Goal: Book appointment/travel/reservation

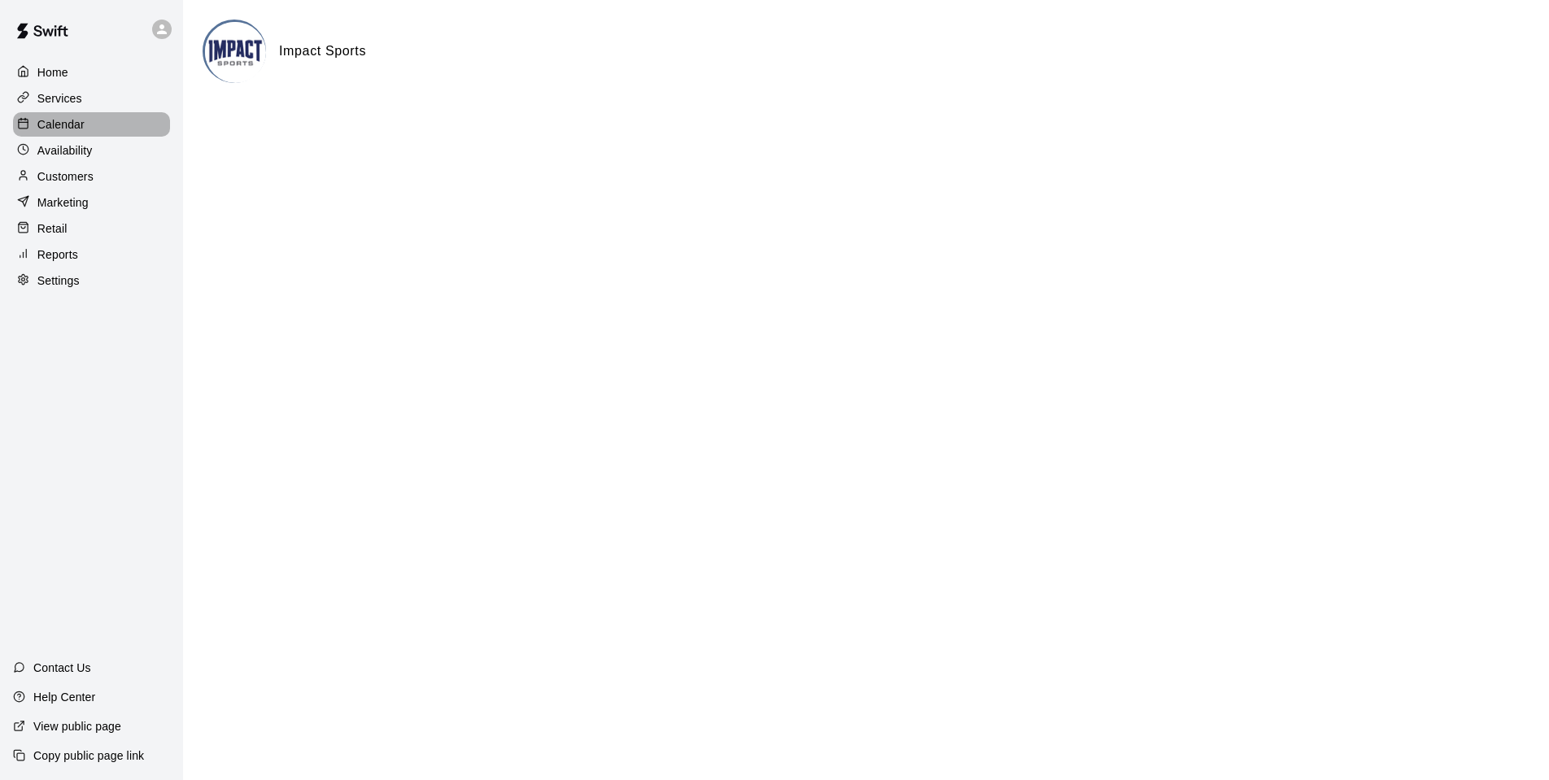
click at [61, 124] on p "Calendar" at bounding box center [60, 124] width 47 height 16
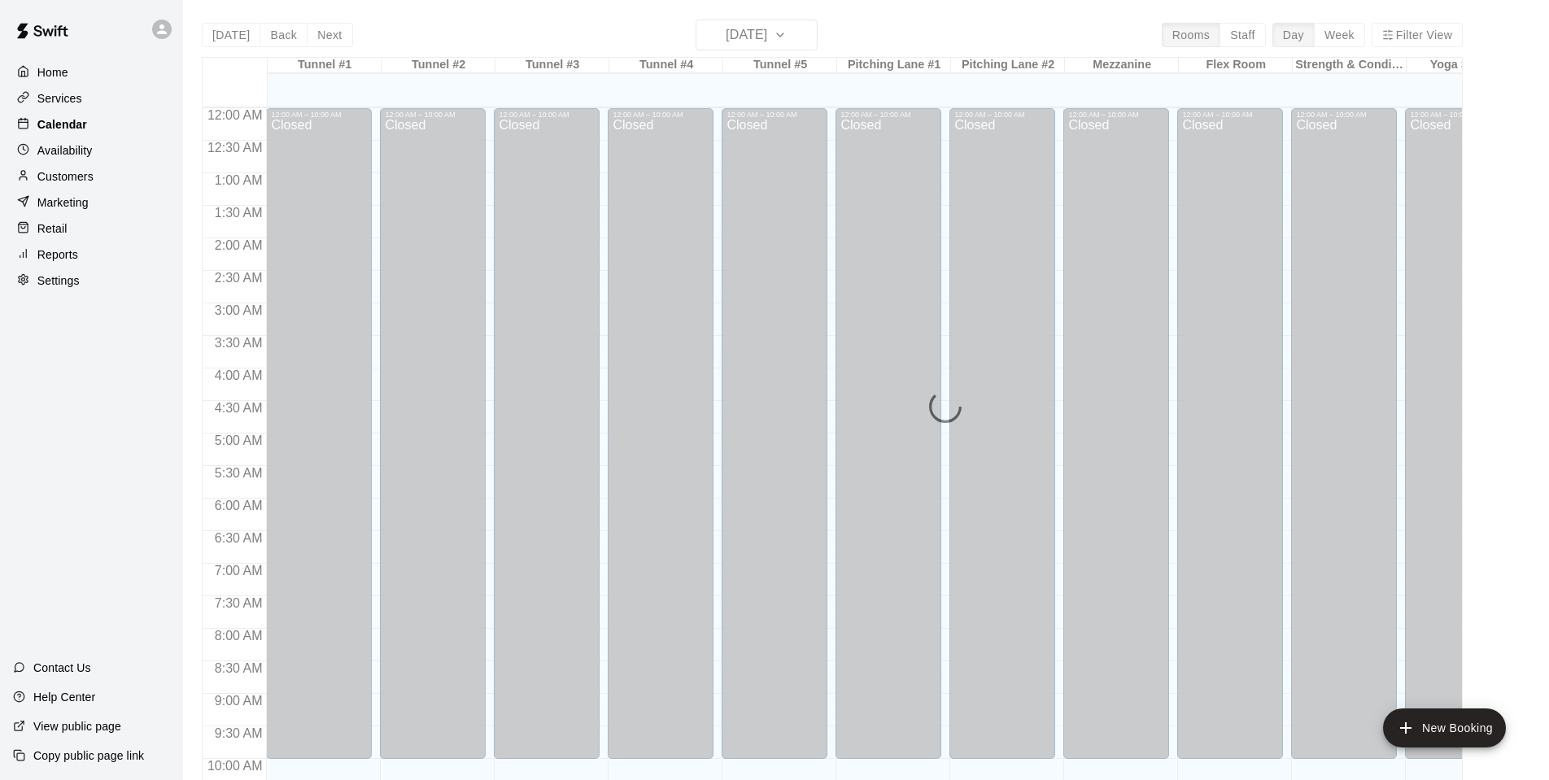
scroll to position [731, 0]
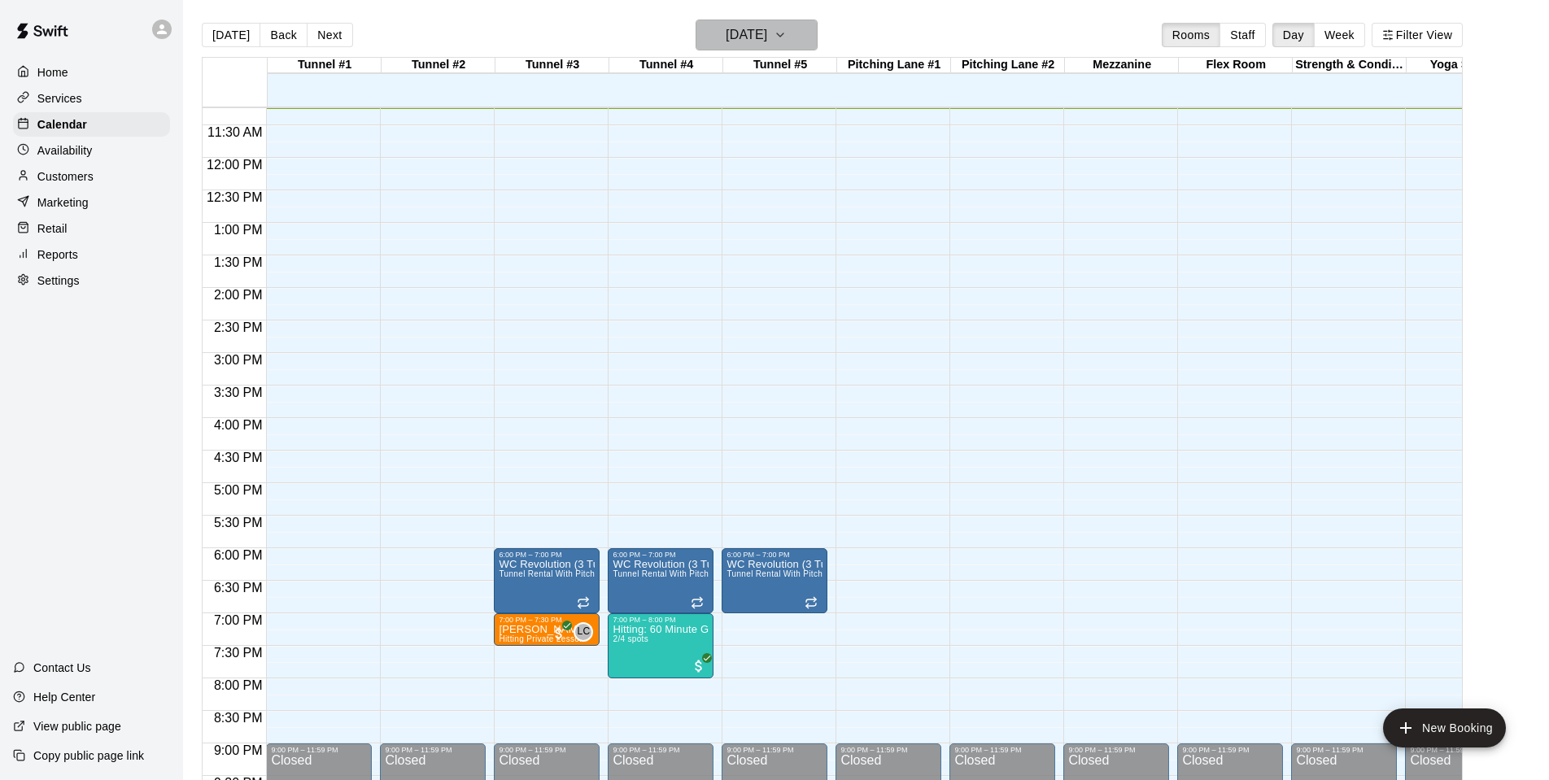
click at [787, 33] on icon "button" at bounding box center [780, 35] width 13 height 20
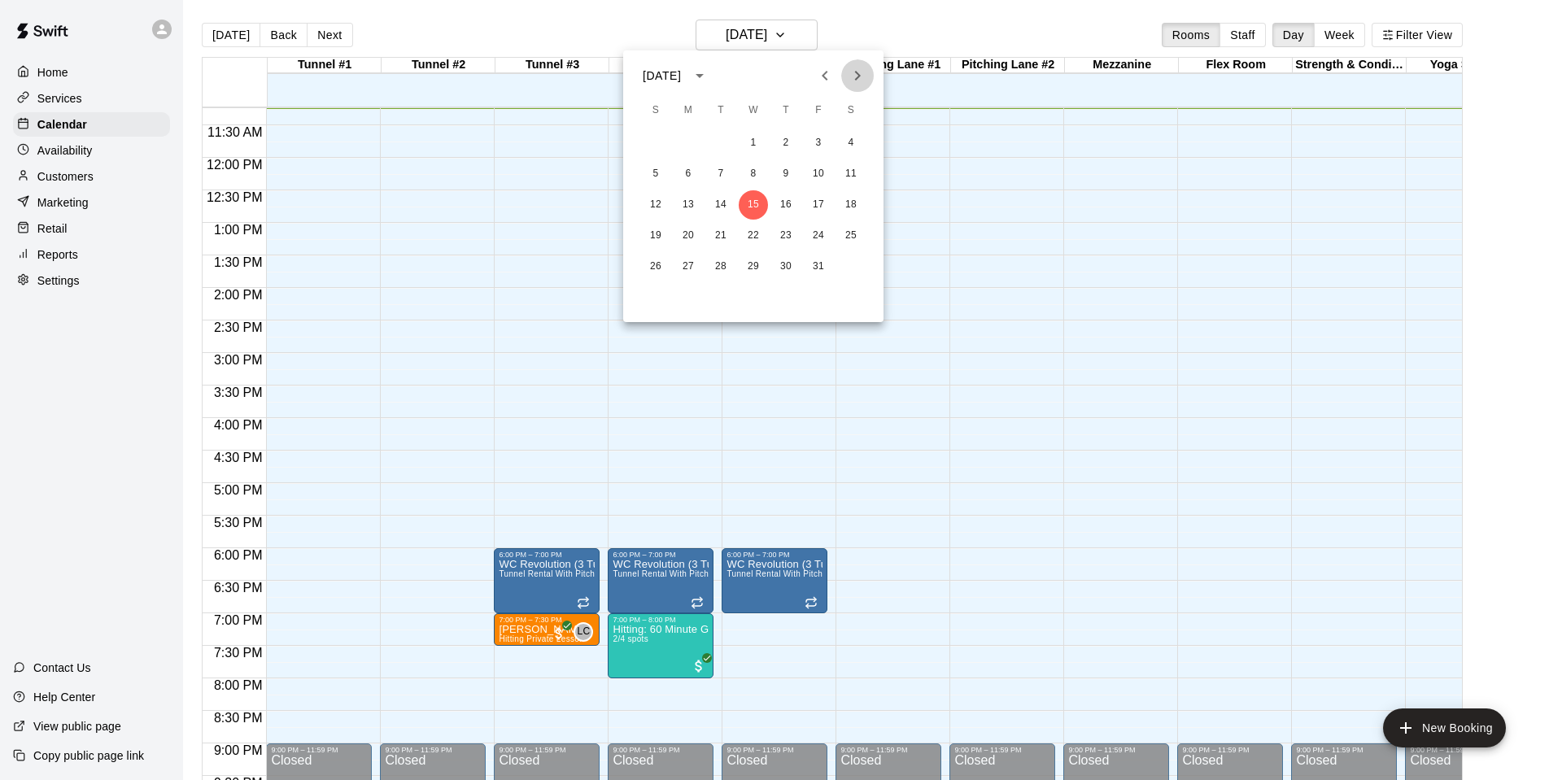
click at [857, 76] on icon "Next month" at bounding box center [858, 76] width 20 height 20
click at [654, 174] on button "2" at bounding box center [655, 173] width 29 height 29
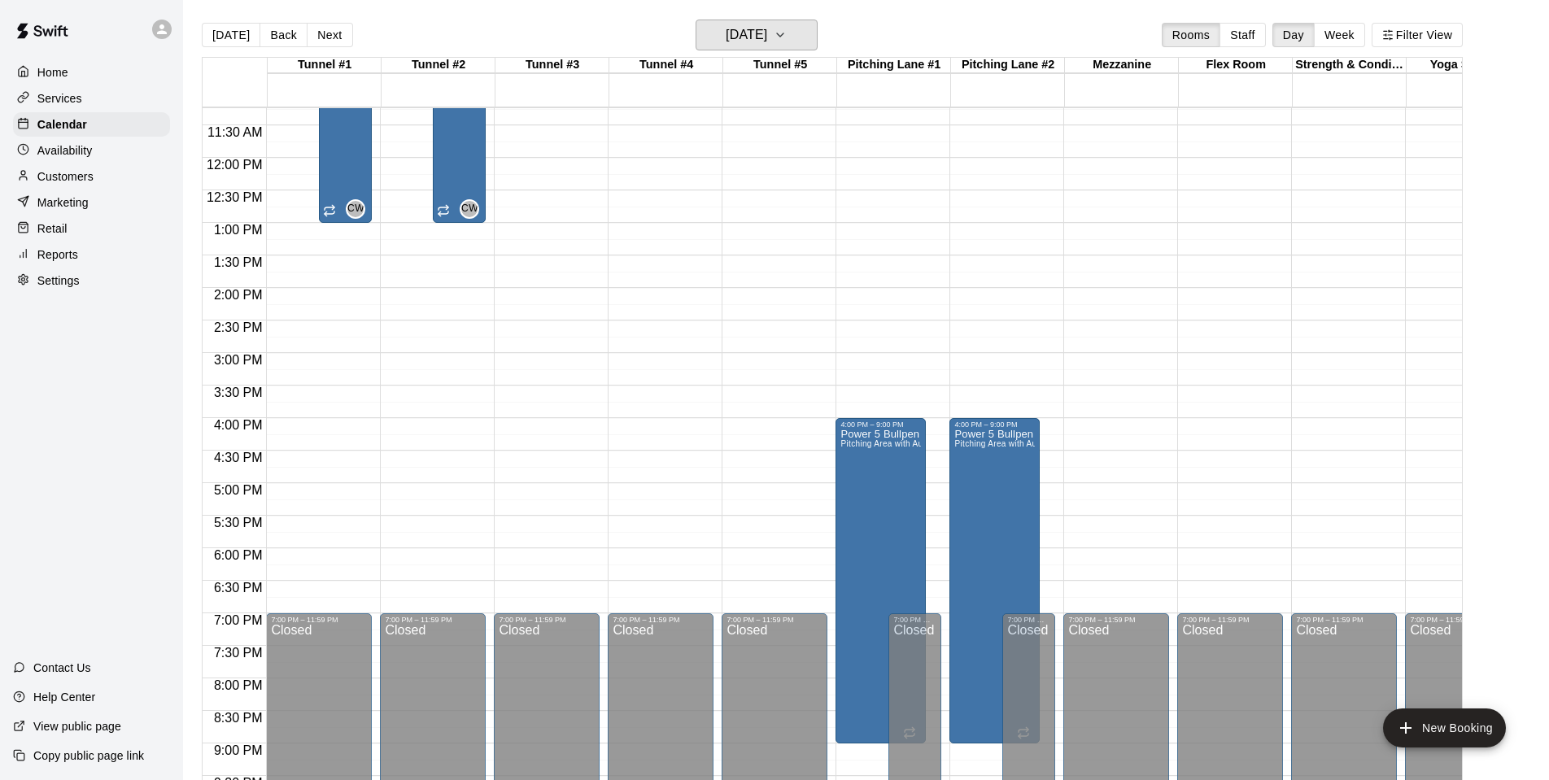
click at [753, 35] on button "[DATE]" at bounding box center [757, 35] width 122 height 31
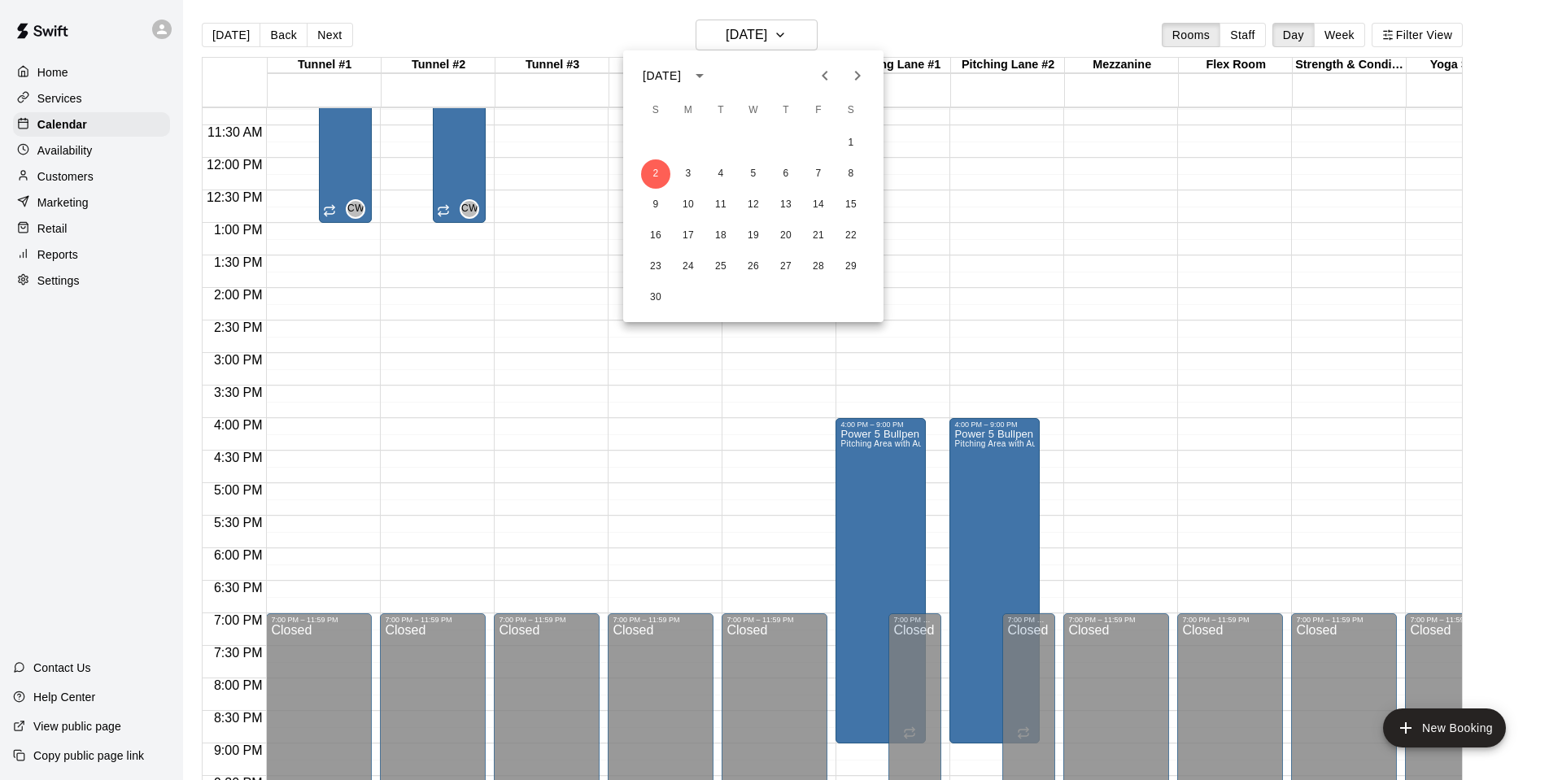
click at [446, 376] on div at bounding box center [774, 390] width 1549 height 780
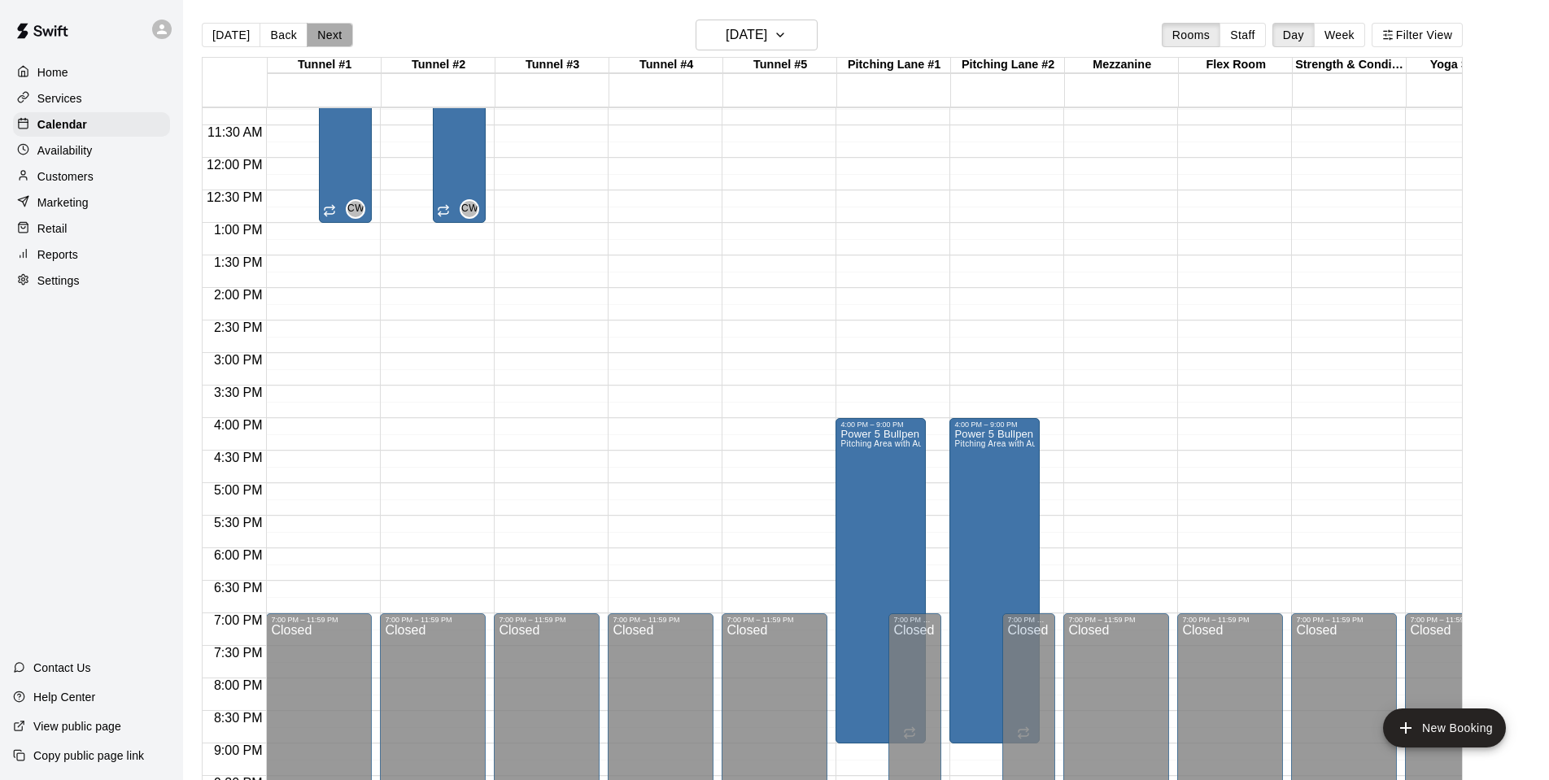
click at [321, 29] on button "Next" at bounding box center [330, 35] width 46 height 24
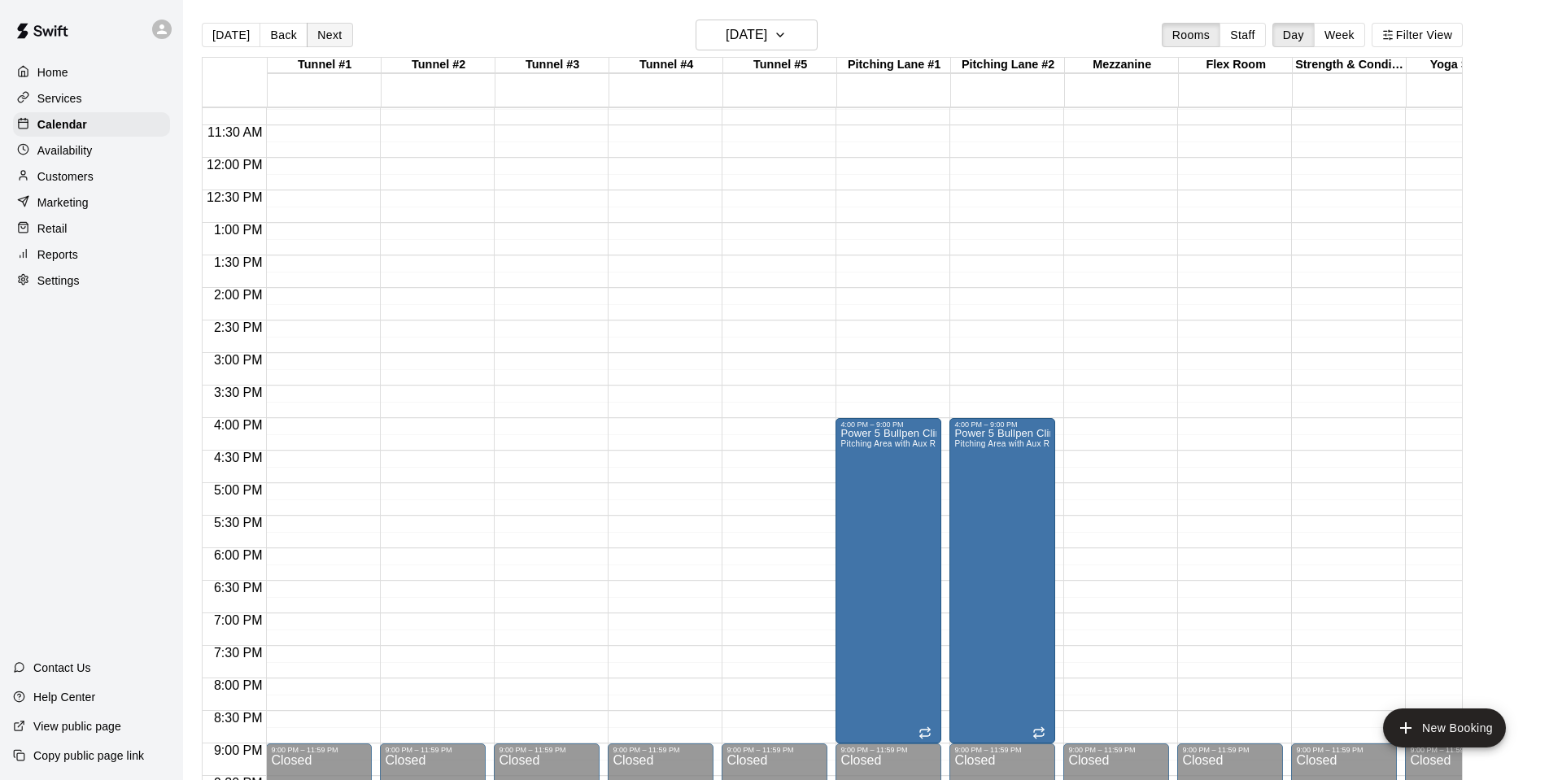
click at [321, 29] on button "Next" at bounding box center [330, 35] width 46 height 24
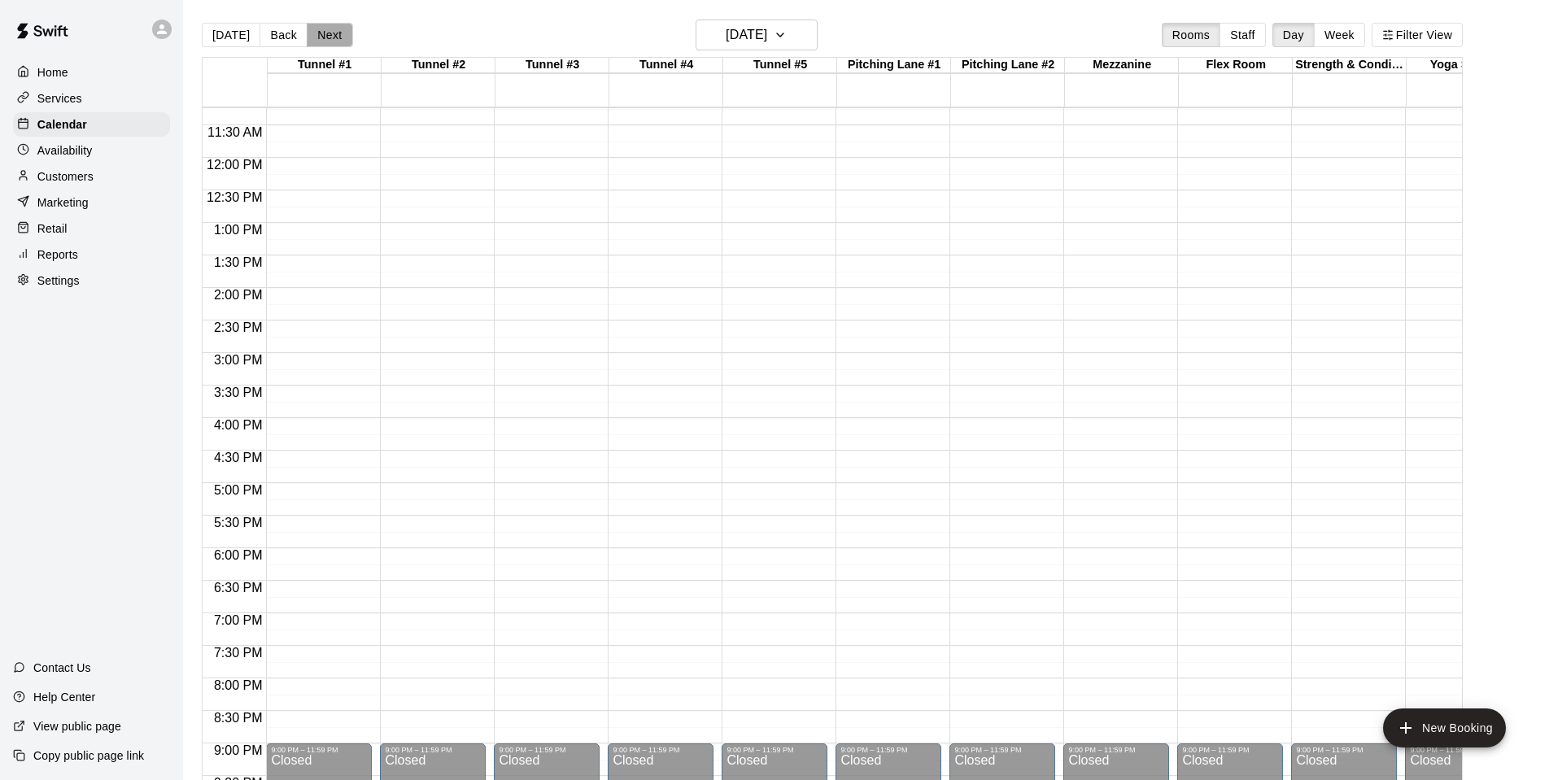
click at [321, 29] on button "Next" at bounding box center [330, 35] width 46 height 24
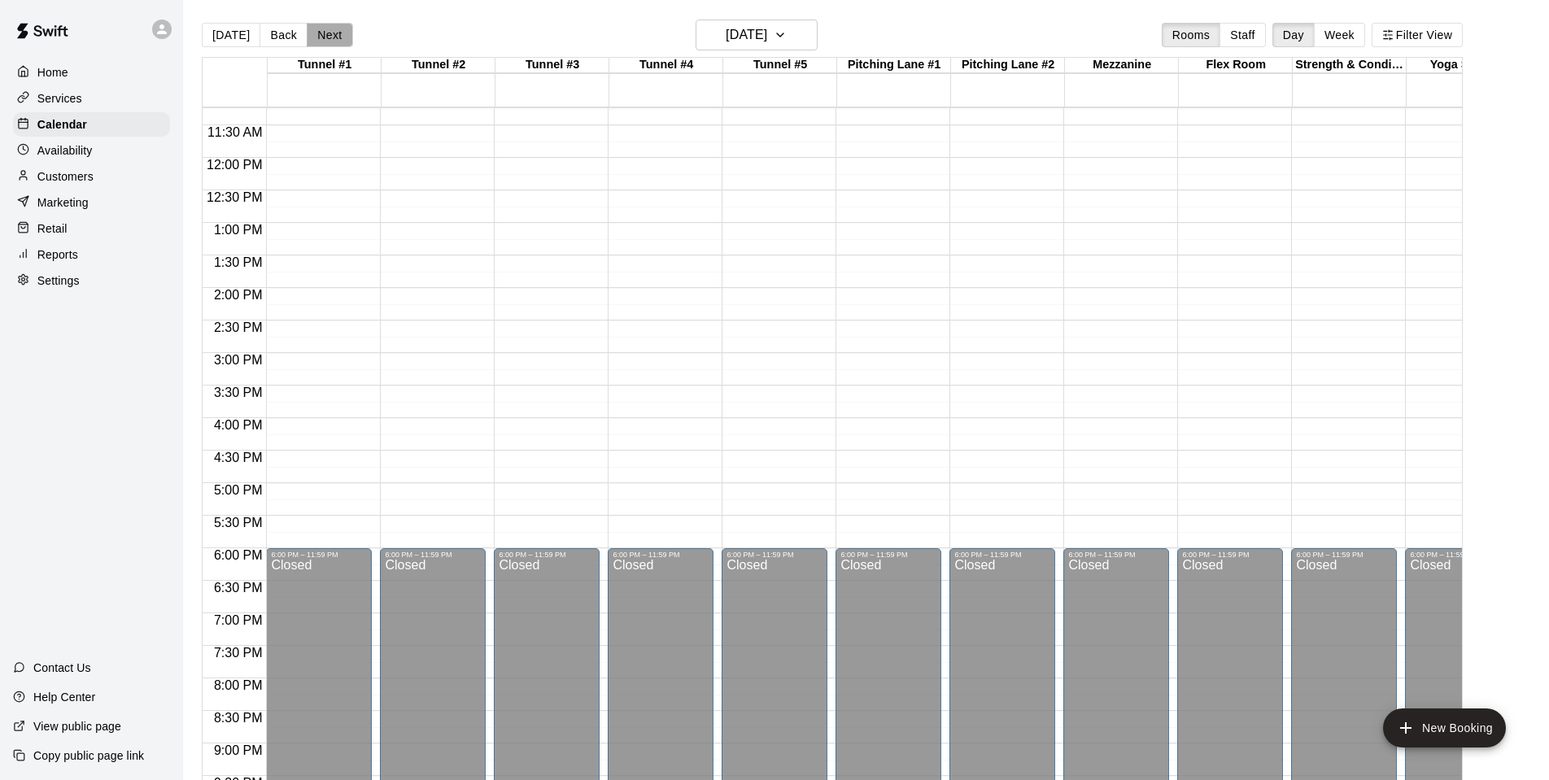
click at [321, 29] on button "Next" at bounding box center [330, 35] width 46 height 24
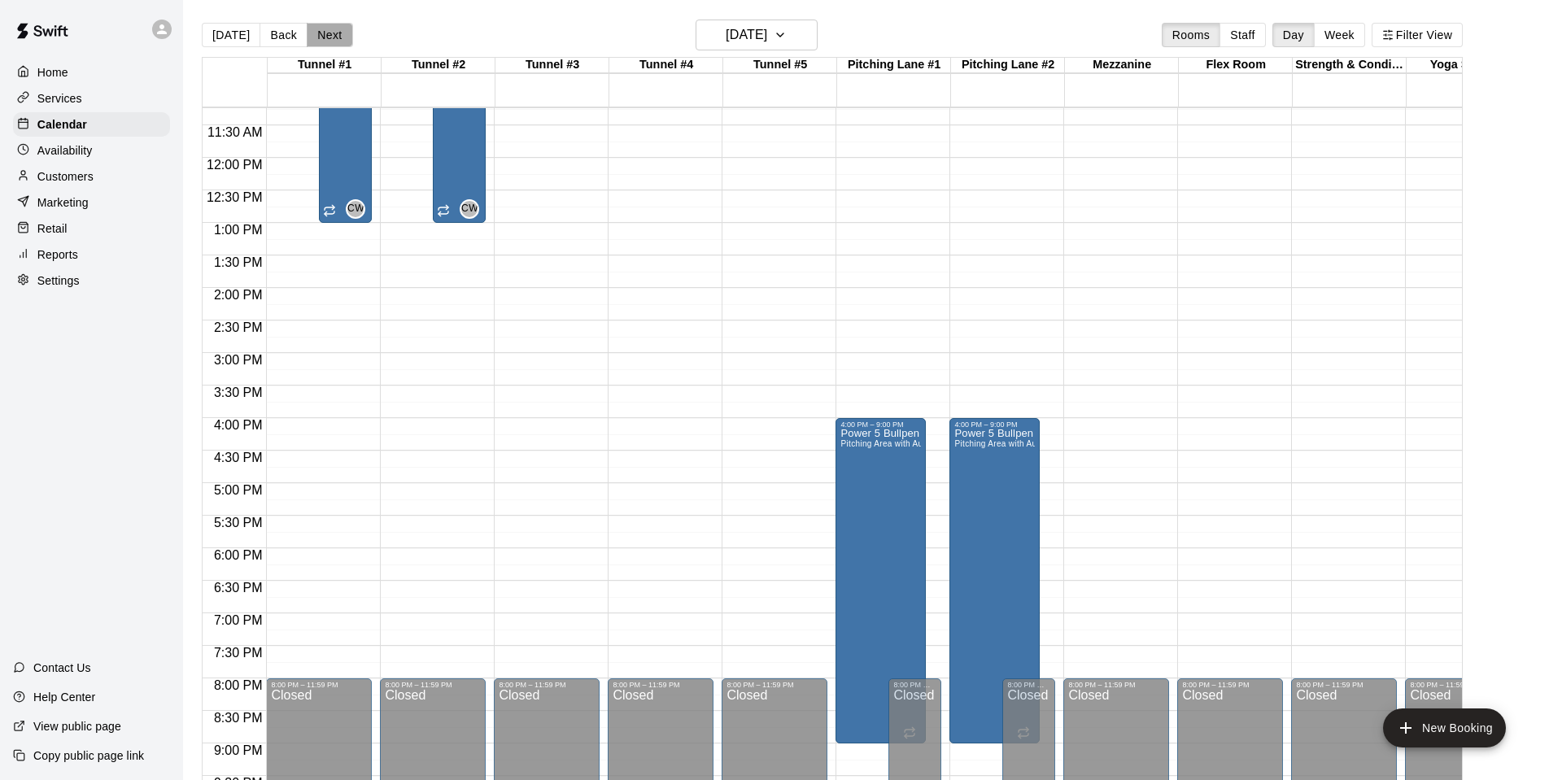
click at [321, 29] on button "Next" at bounding box center [330, 35] width 46 height 24
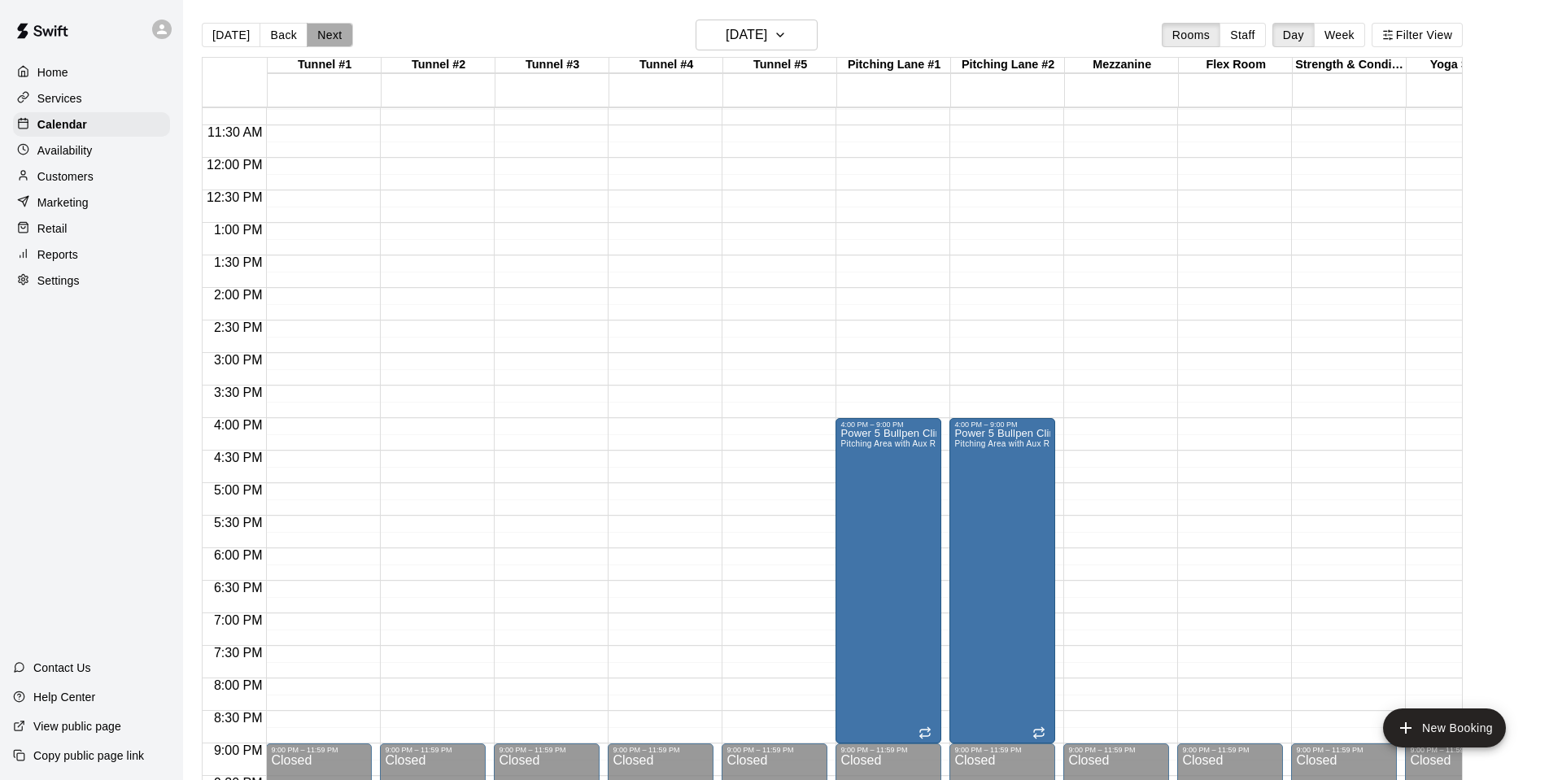
click at [321, 29] on button "Next" at bounding box center [330, 35] width 46 height 24
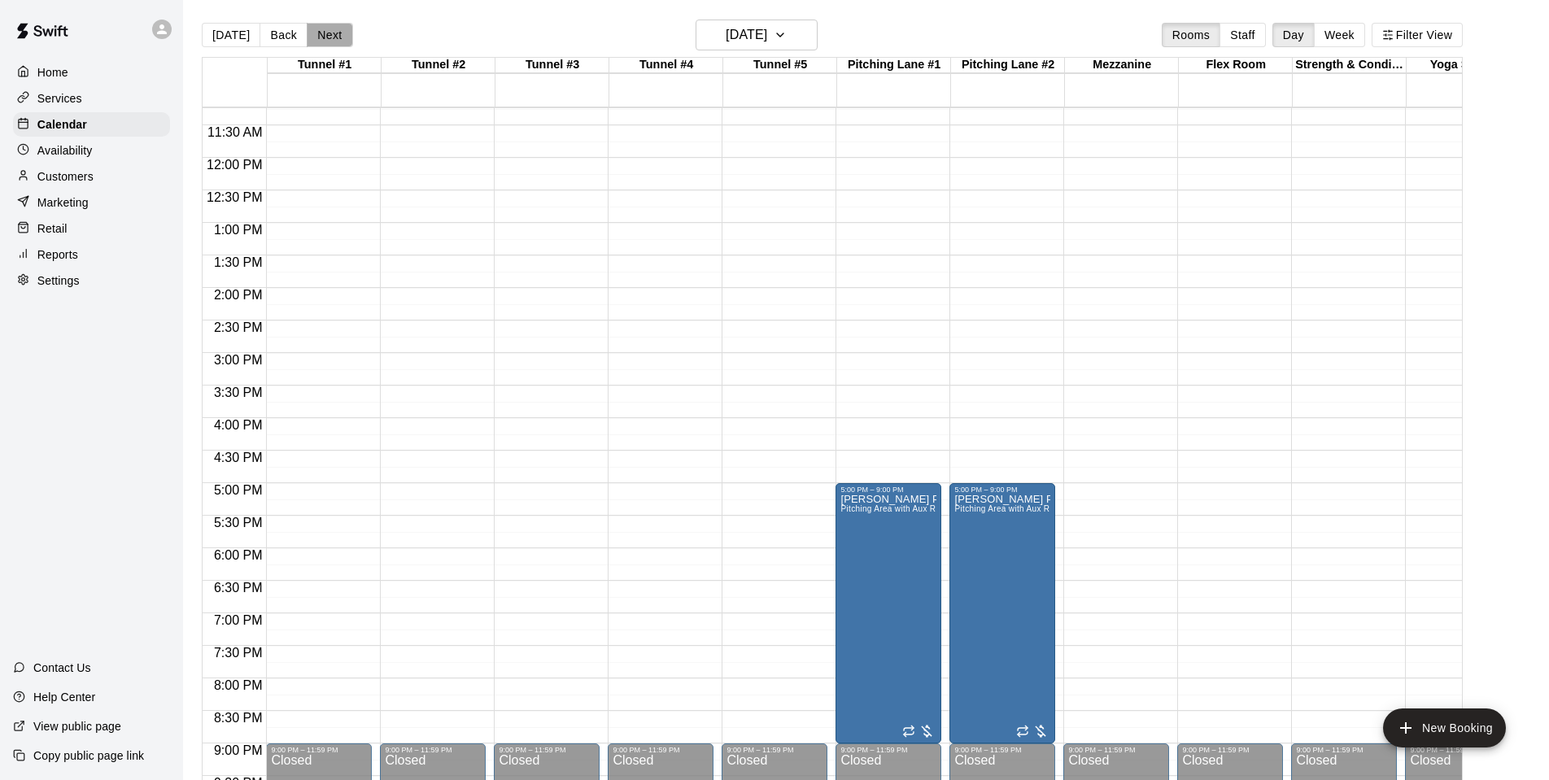
click at [321, 29] on button "Next" at bounding box center [330, 35] width 46 height 24
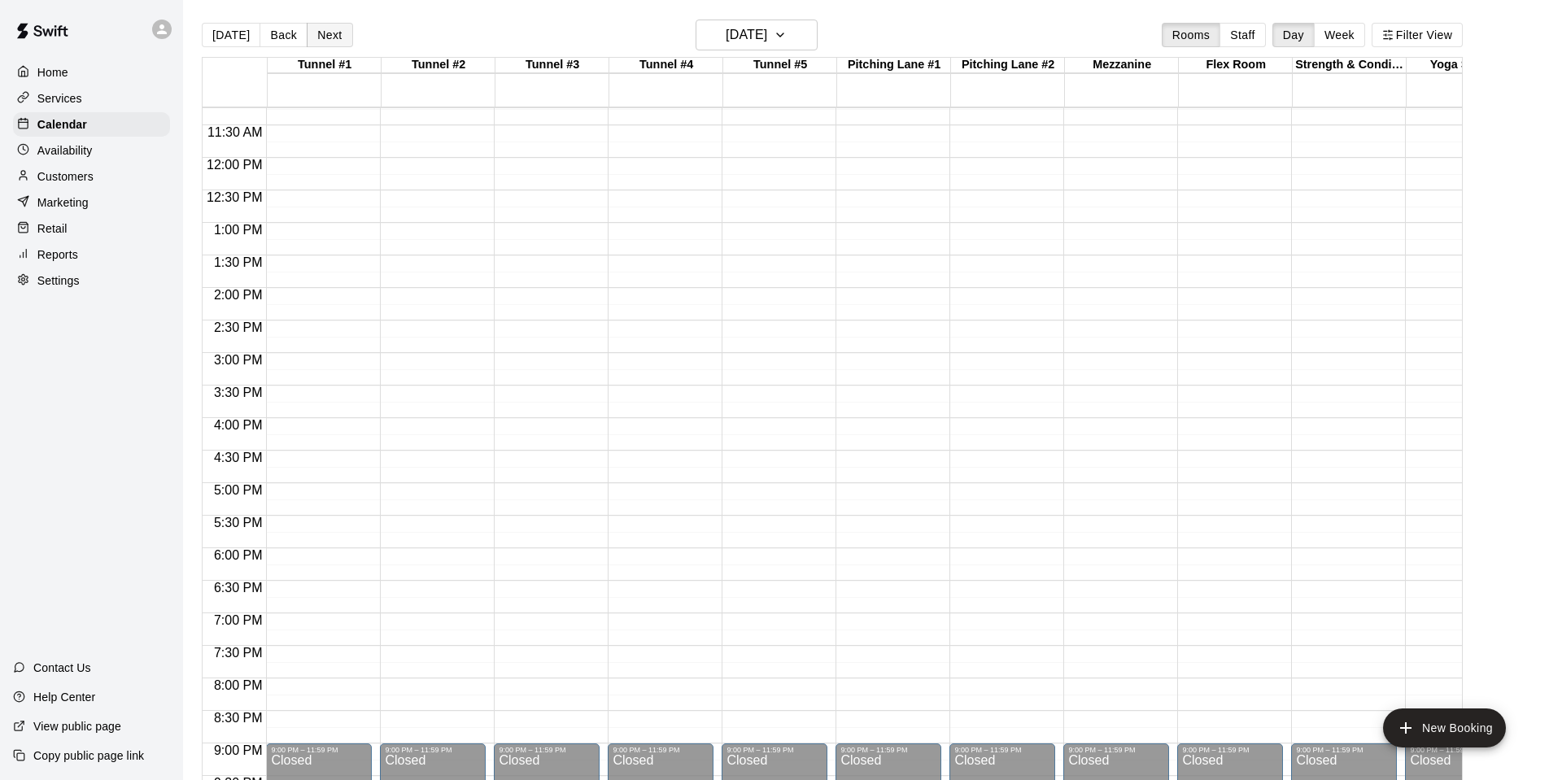
click at [321, 29] on button "Next" at bounding box center [330, 35] width 46 height 24
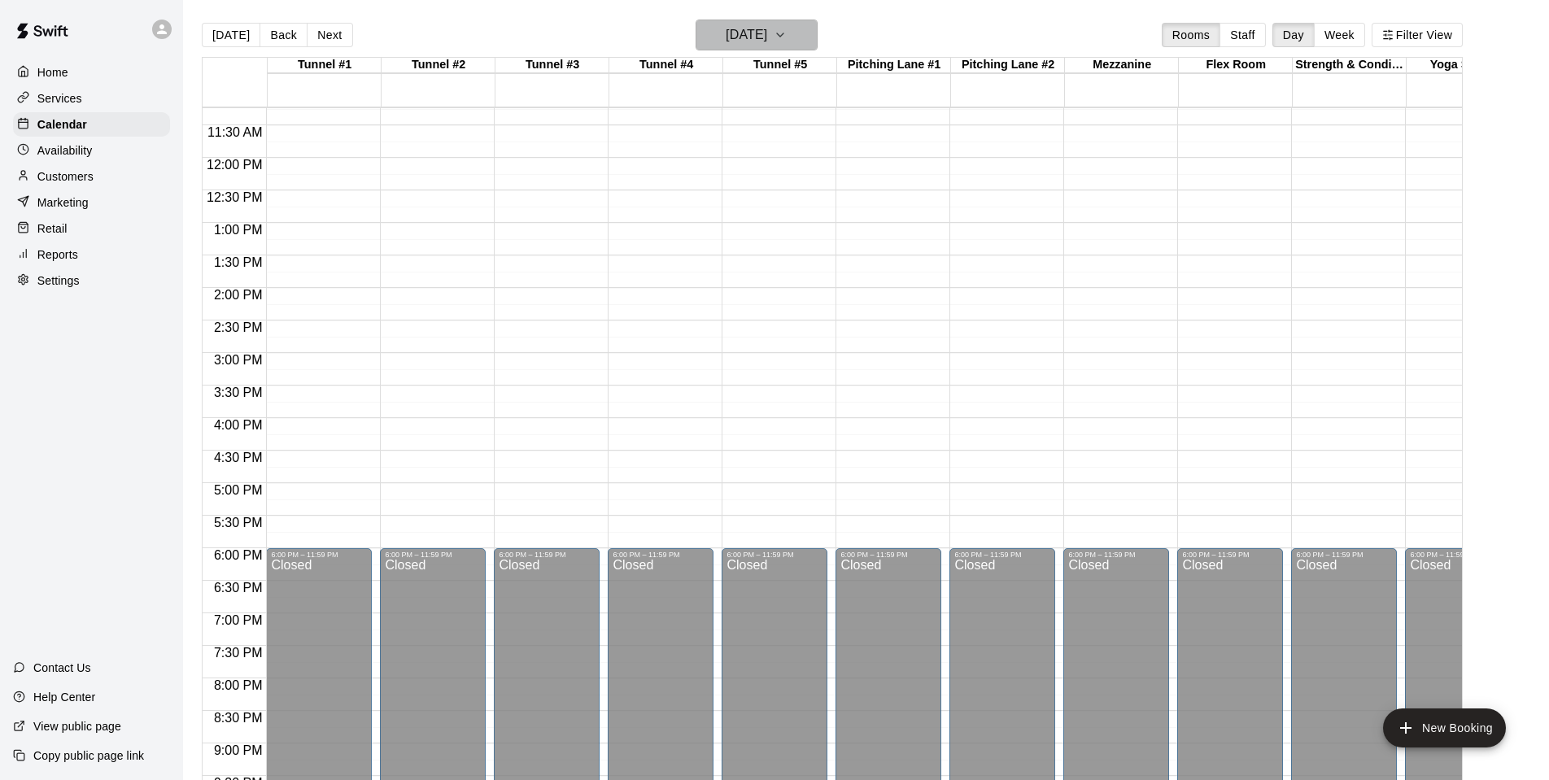
click at [787, 32] on icon "button" at bounding box center [780, 35] width 13 height 20
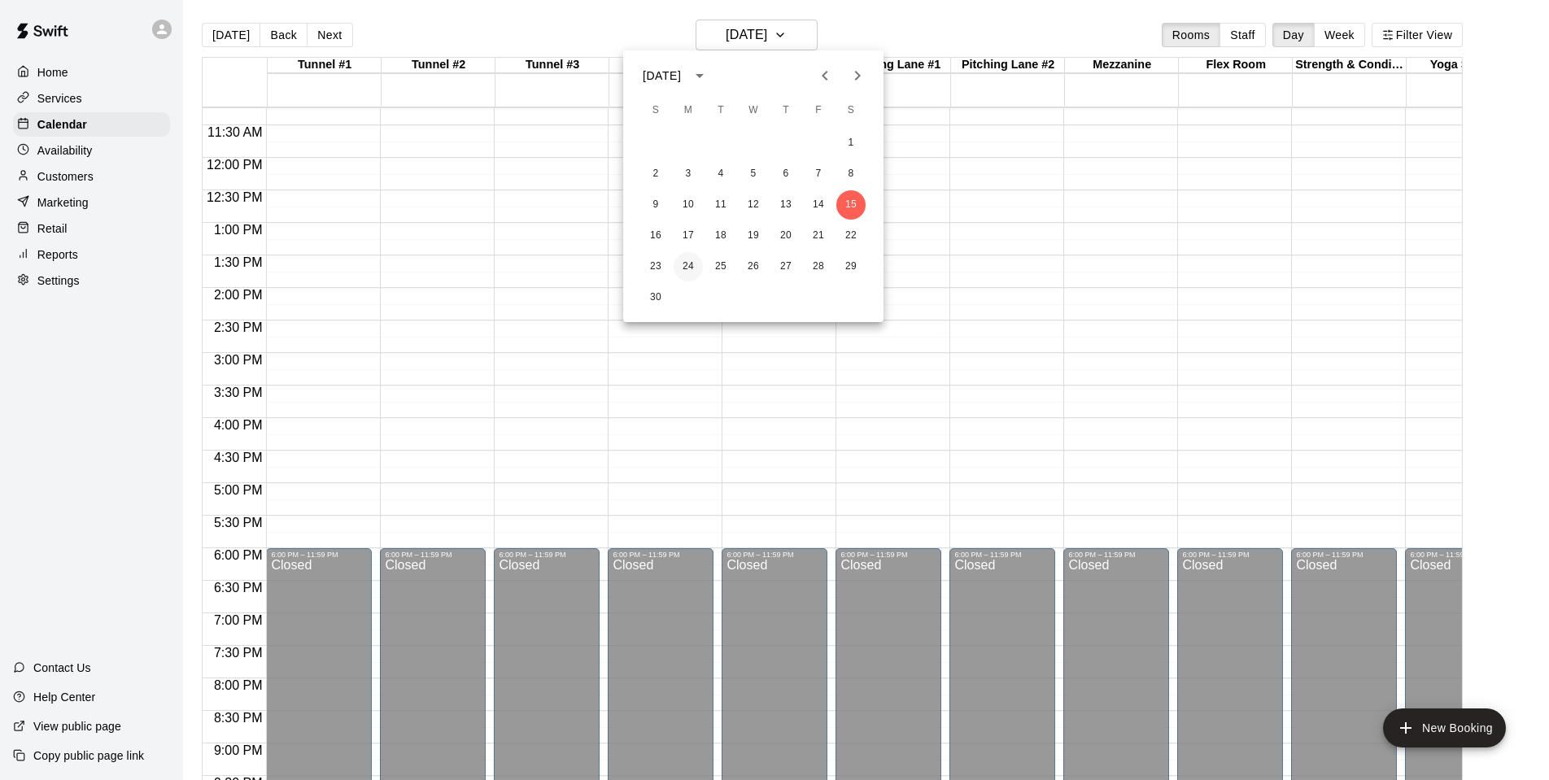
click at [688, 269] on button "24" at bounding box center [688, 266] width 29 height 29
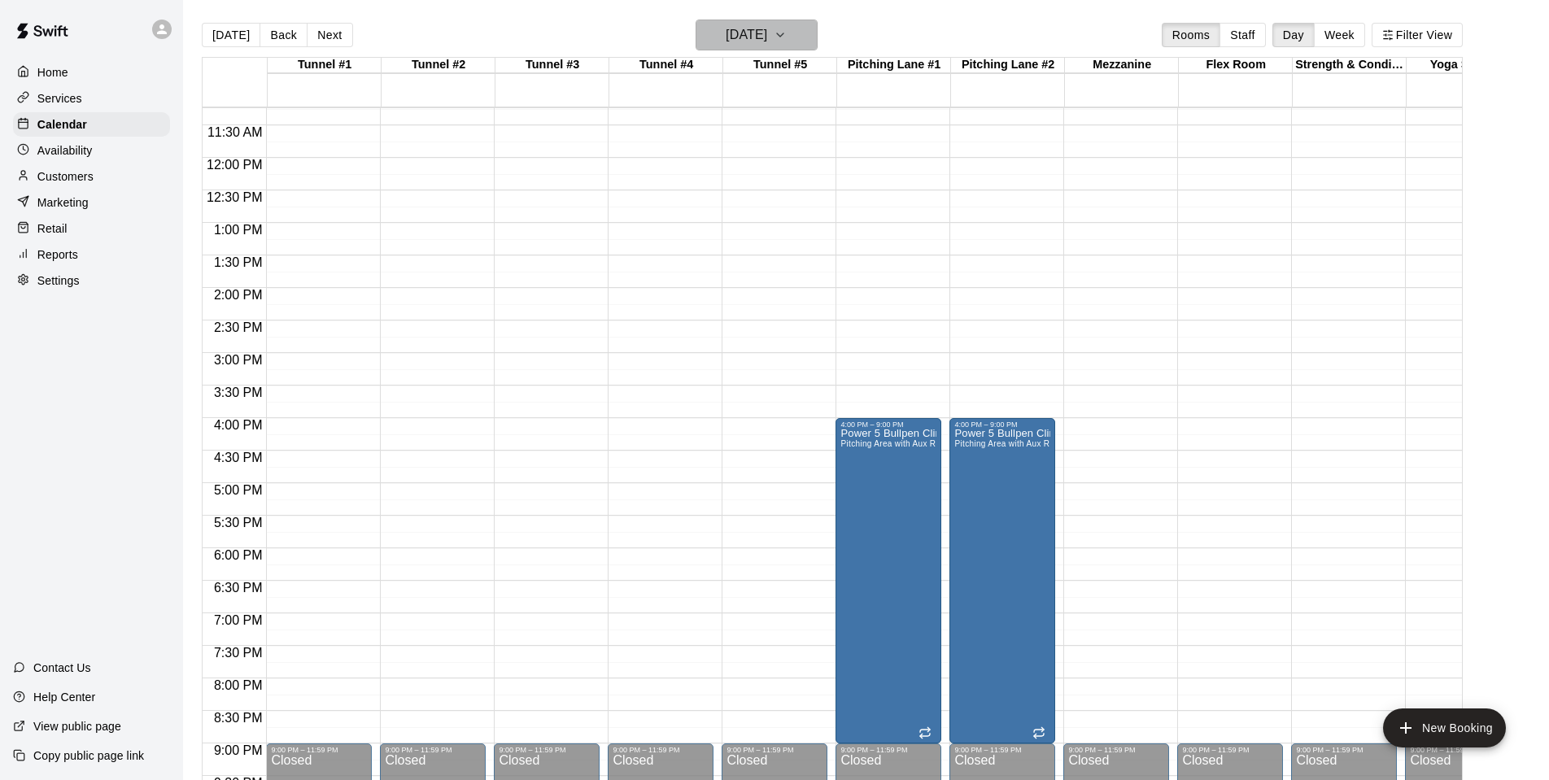
click at [787, 33] on icon "button" at bounding box center [780, 35] width 13 height 20
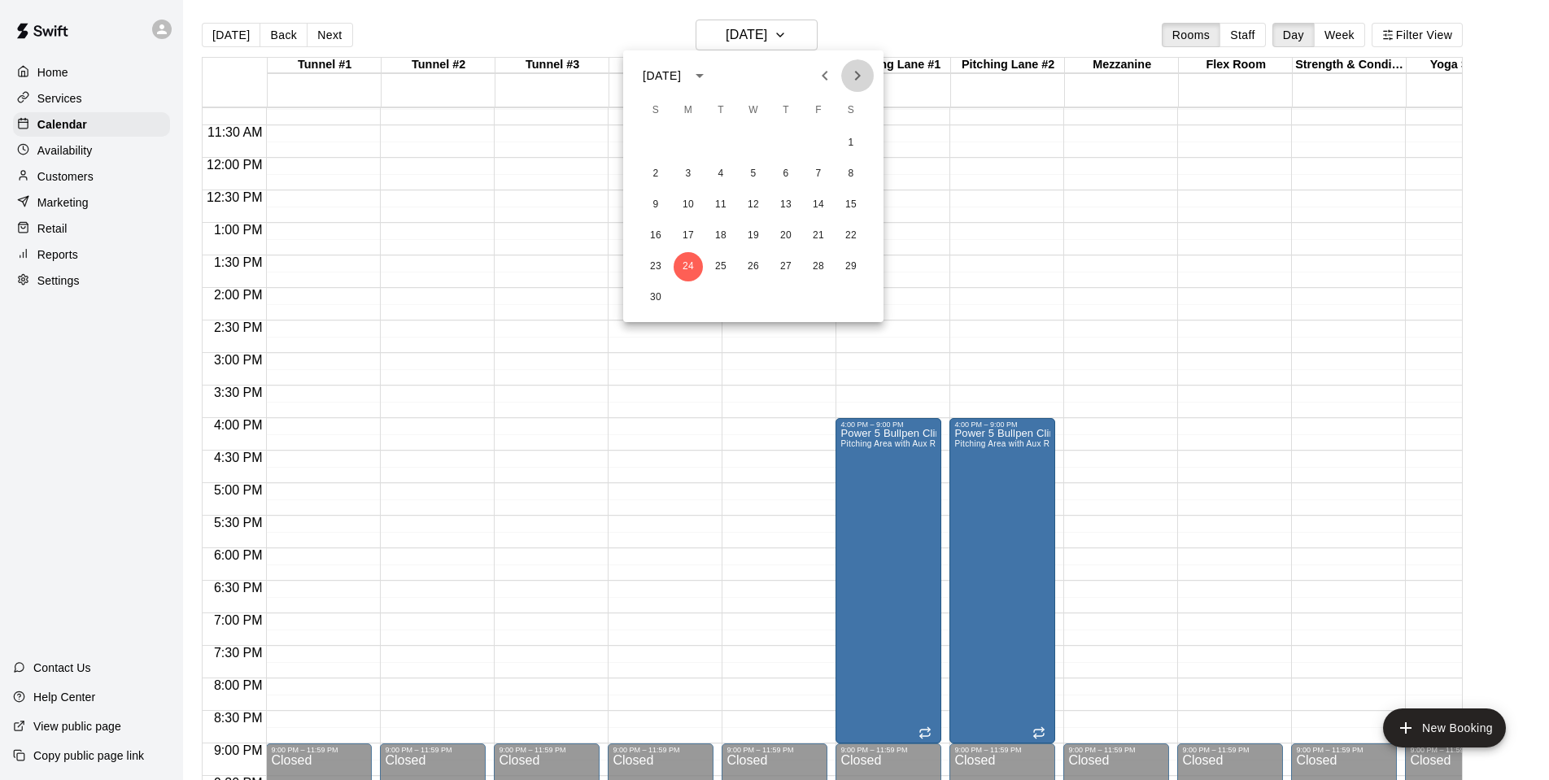
click at [858, 72] on icon "Next month" at bounding box center [858, 76] width 20 height 20
click at [723, 204] on button "16" at bounding box center [720, 204] width 29 height 29
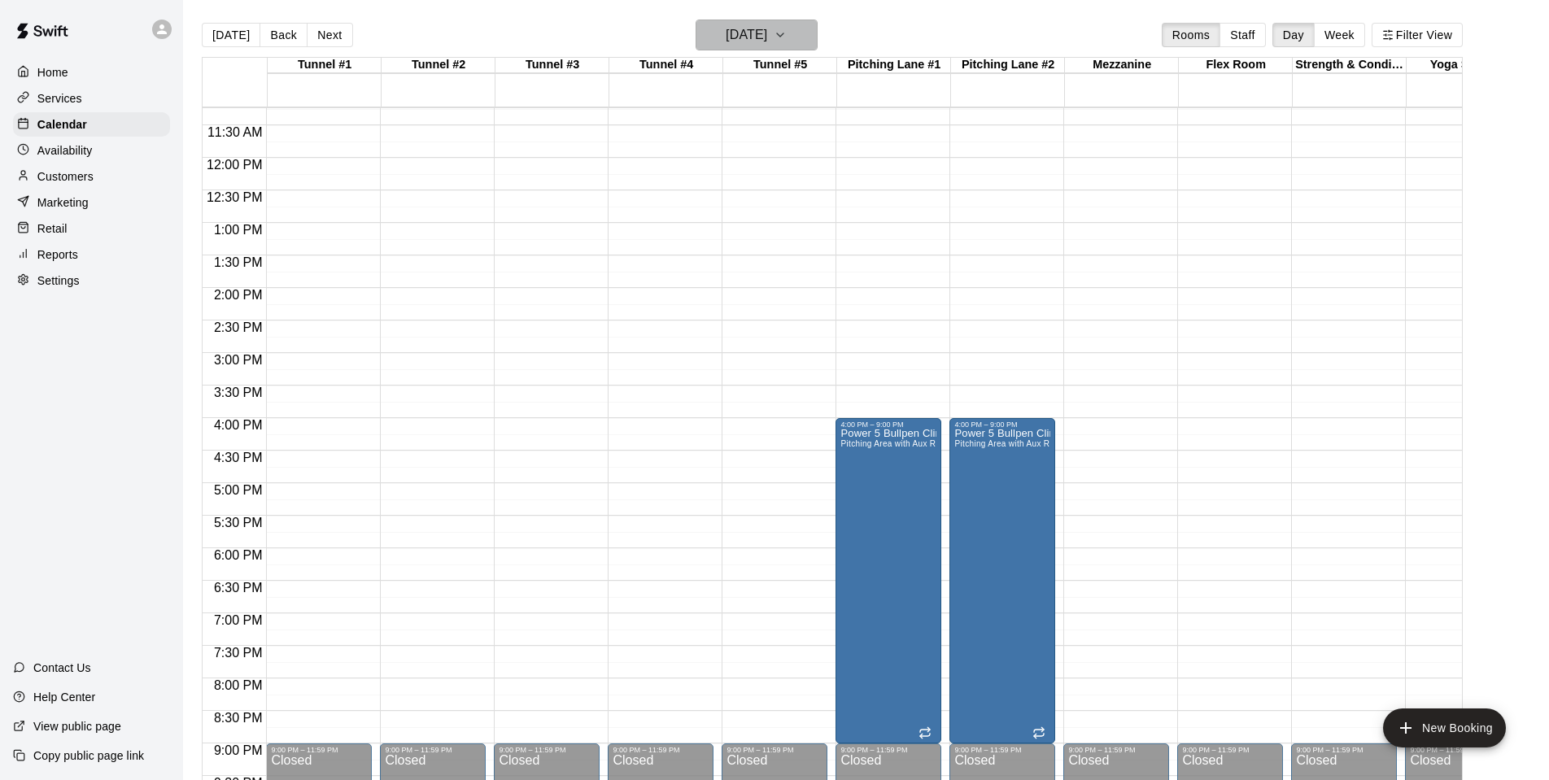
click at [787, 37] on icon "button" at bounding box center [780, 35] width 13 height 20
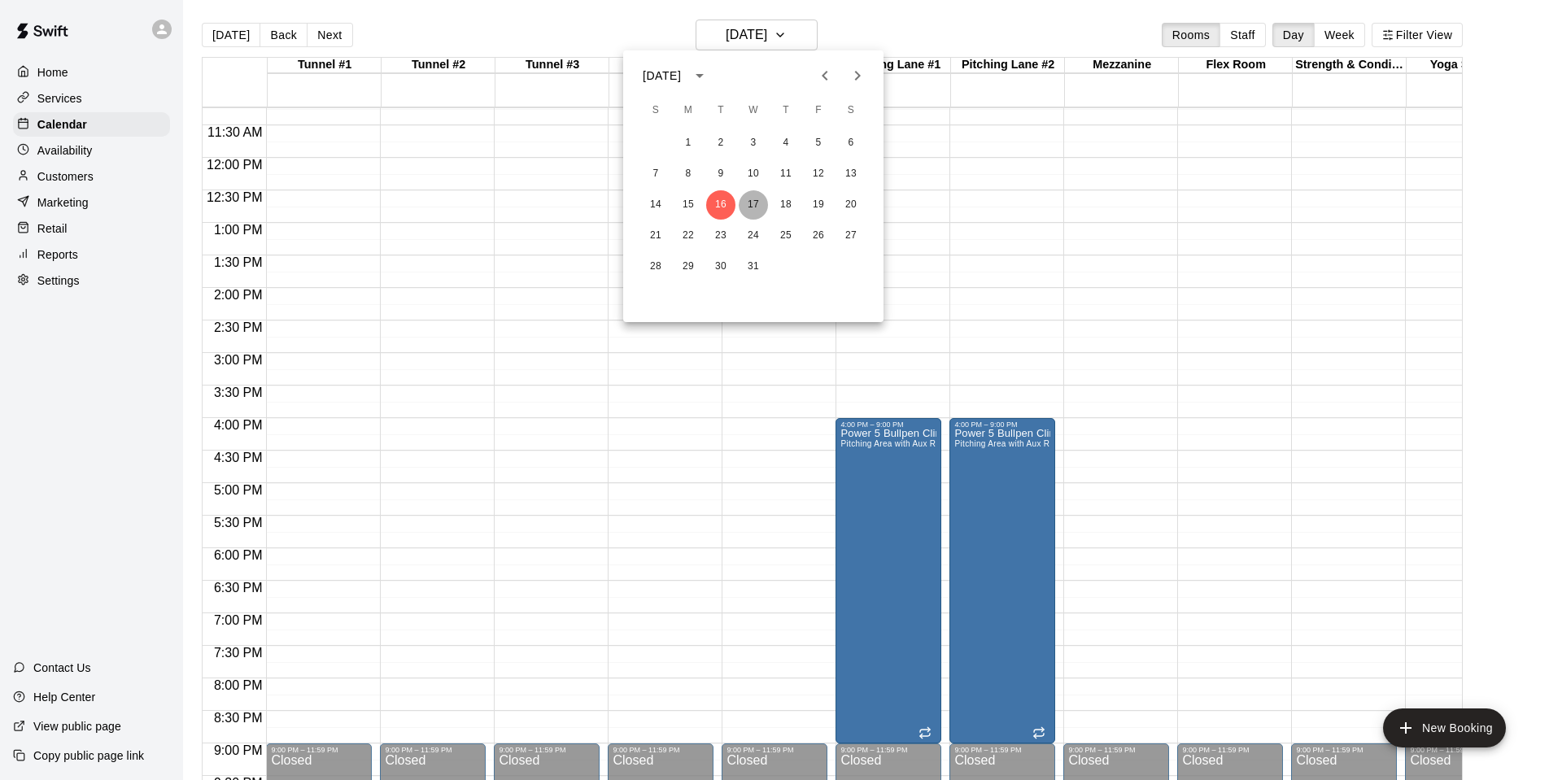
click at [752, 199] on button "17" at bounding box center [753, 204] width 29 height 29
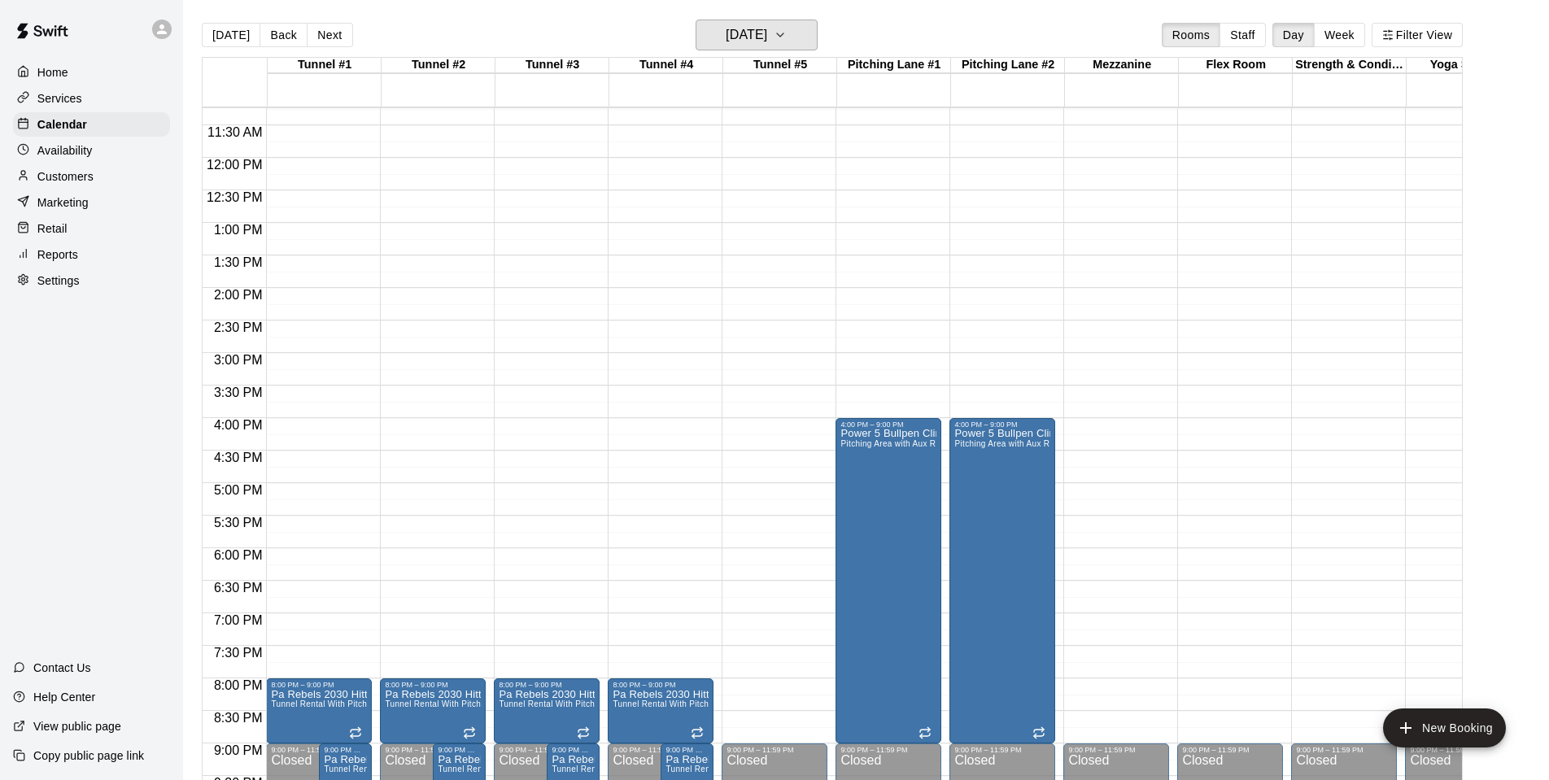
click at [753, 35] on button "[DATE]" at bounding box center [757, 35] width 122 height 31
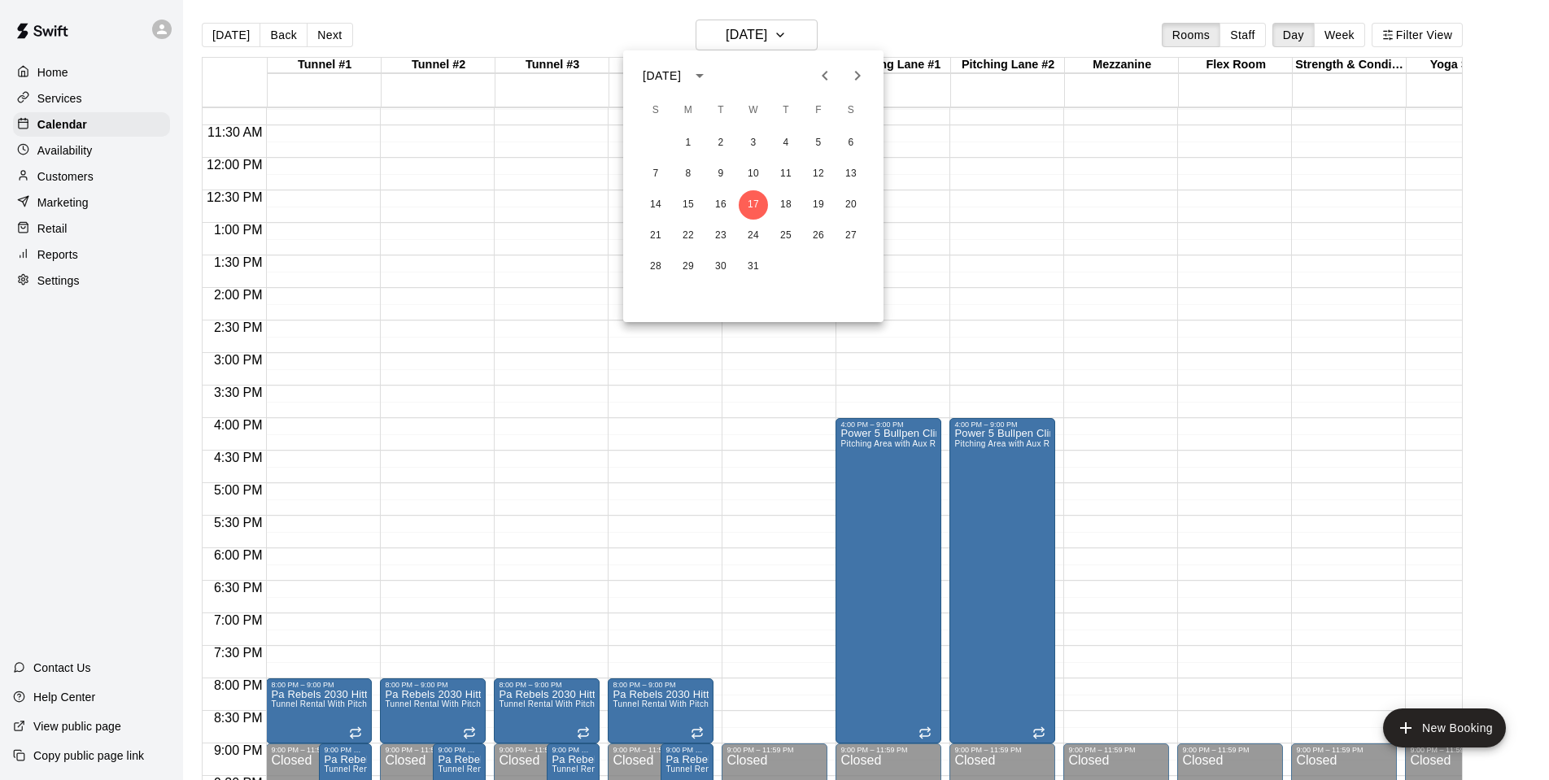
click at [583, 24] on div at bounding box center [774, 390] width 1549 height 780
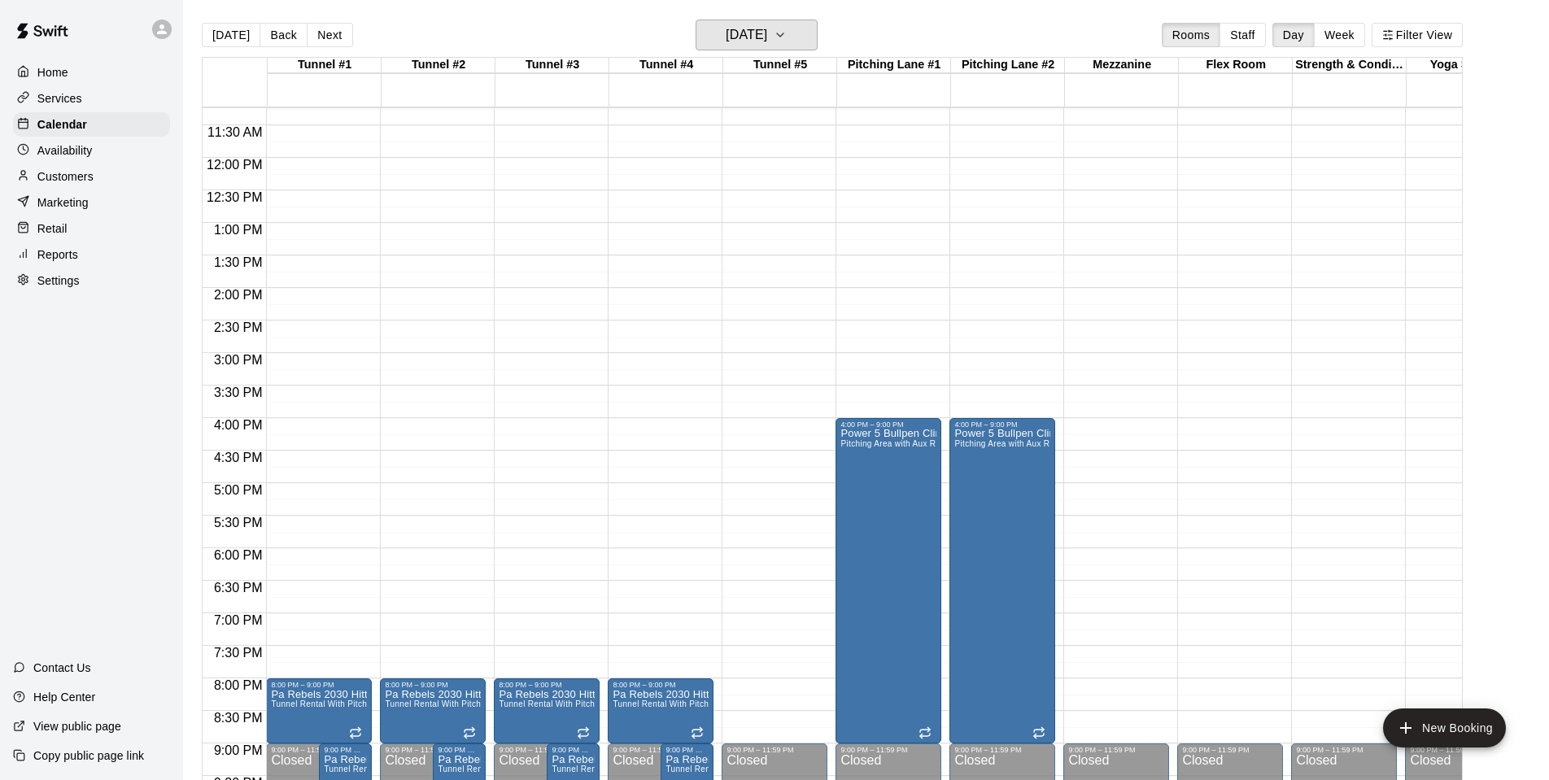
click at [753, 35] on button "[DATE]" at bounding box center [757, 35] width 122 height 31
